Goal: Find specific page/section: Find specific page/section

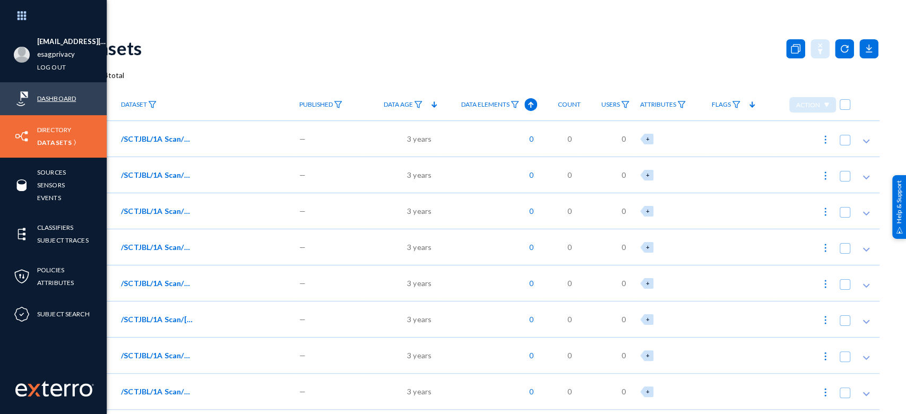
click at [64, 96] on link "Dashboard" at bounding box center [56, 98] width 39 height 12
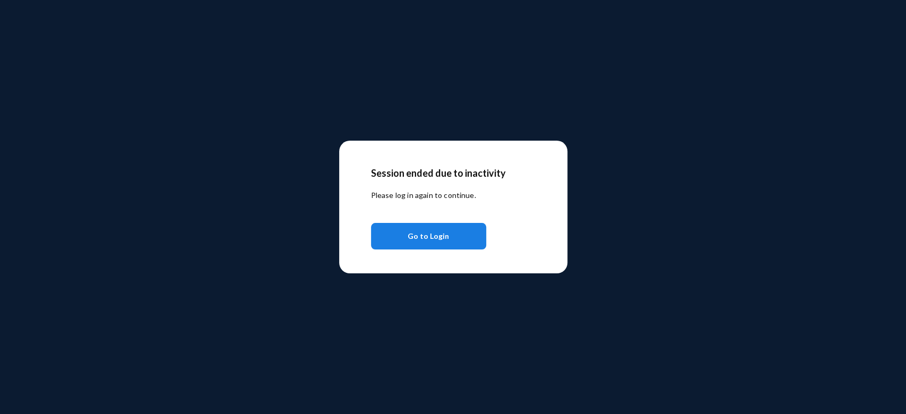
click at [445, 230] on span "Go to Login" at bounding box center [428, 236] width 41 height 19
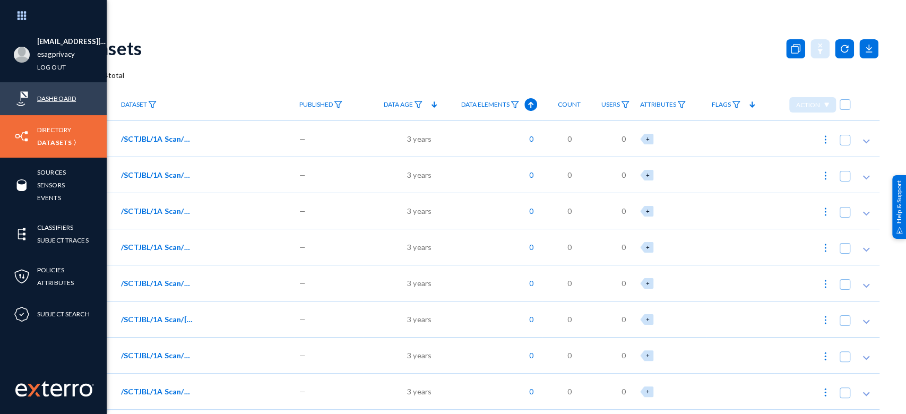
click at [50, 94] on link "Dashboard" at bounding box center [56, 98] width 39 height 12
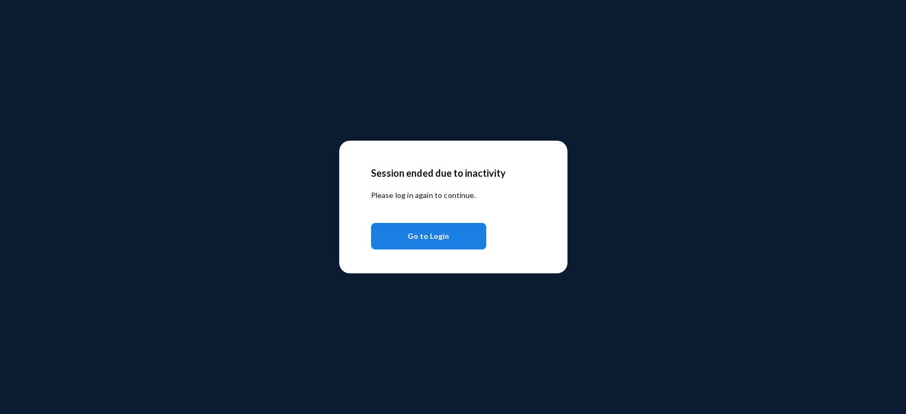
click at [443, 234] on span "Go to Login" at bounding box center [428, 236] width 41 height 19
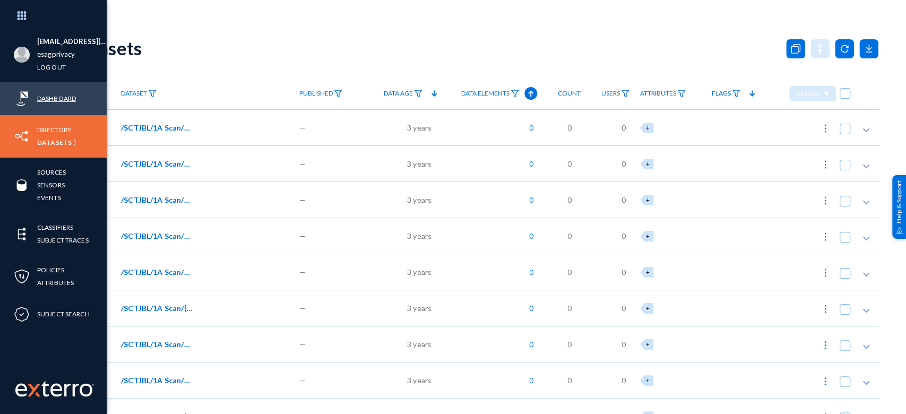
click at [57, 100] on link "Dashboard" at bounding box center [56, 98] width 39 height 12
